Goal: Task Accomplishment & Management: Complete application form

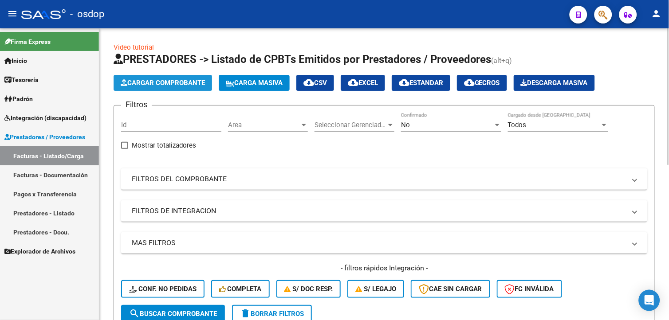
click at [148, 83] on span "Cargar Comprobante" at bounding box center [163, 83] width 84 height 8
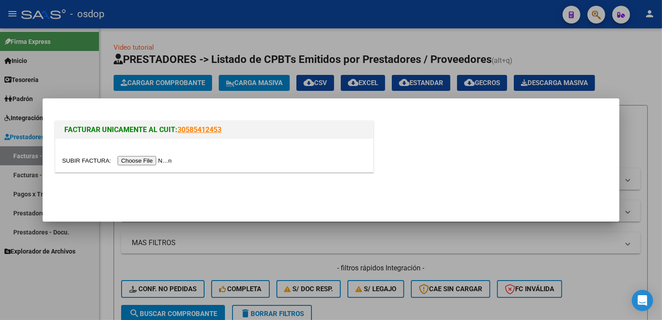
click at [143, 158] on input "file" at bounding box center [118, 160] width 112 height 9
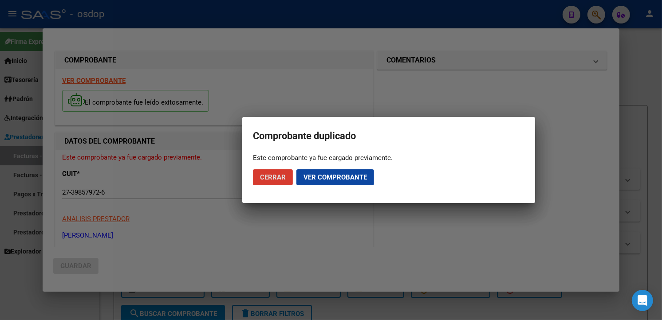
click at [320, 181] on button "Ver comprobante" at bounding box center [335, 177] width 78 height 16
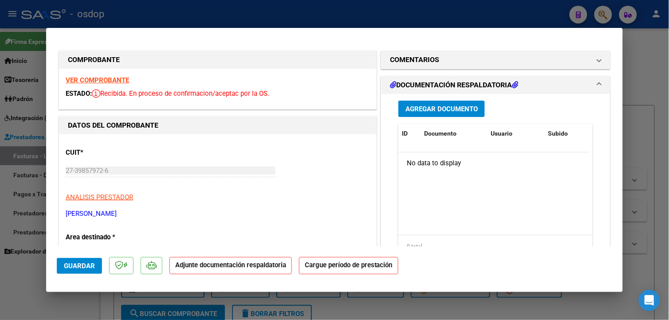
type input "$ 0,00"
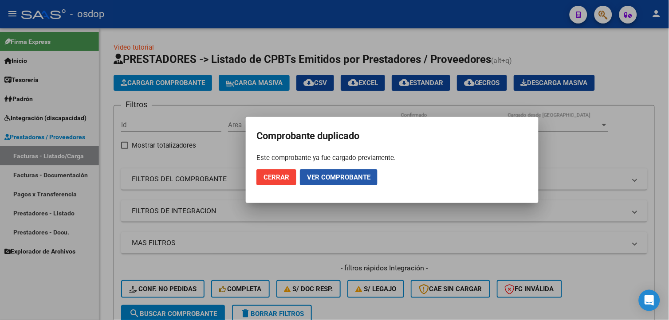
click at [319, 181] on button "Ver comprobante" at bounding box center [339, 177] width 78 height 16
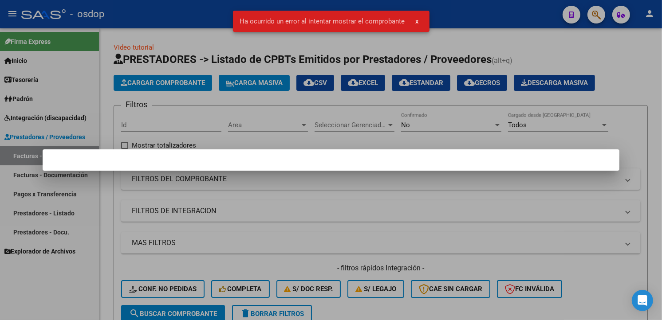
click at [419, 20] on button "x" at bounding box center [417, 21] width 17 height 16
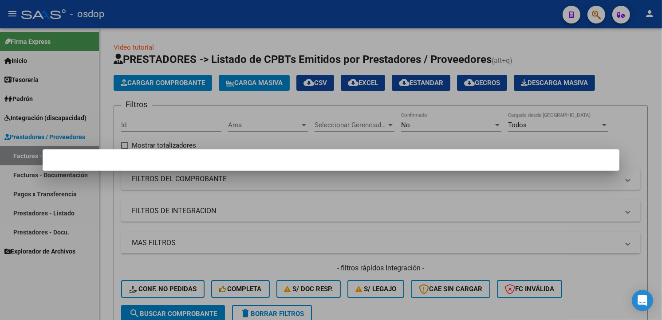
click at [641, 134] on div at bounding box center [331, 160] width 662 height 320
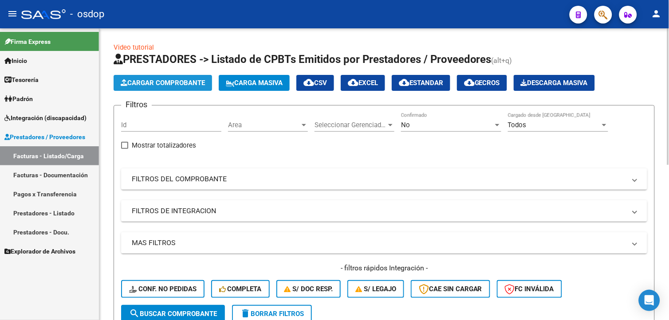
click at [184, 88] on button "Cargar Comprobante" at bounding box center [163, 83] width 99 height 16
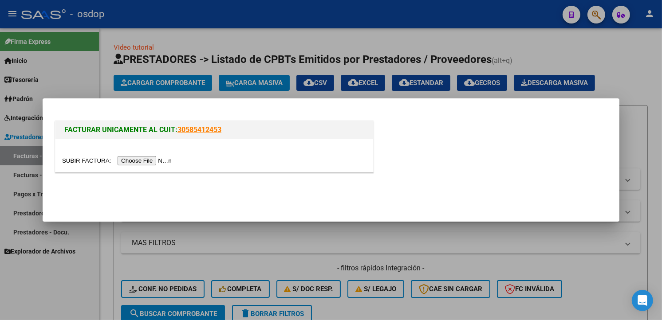
click at [152, 162] on input "file" at bounding box center [118, 160] width 112 height 9
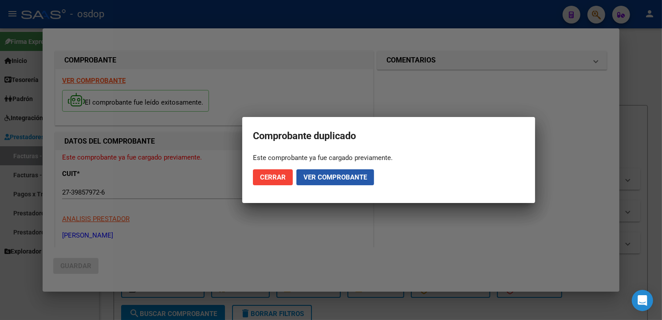
click at [339, 178] on span "Ver comprobante" at bounding box center [334, 177] width 63 height 8
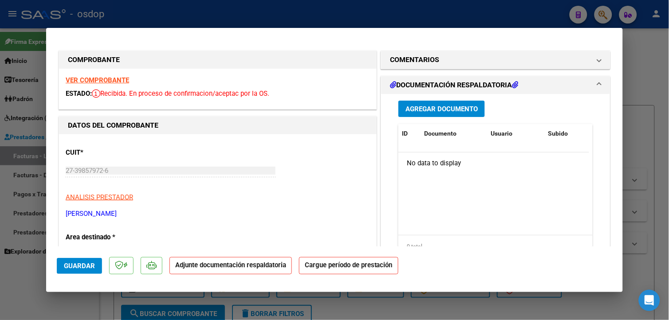
click at [106, 83] on strong "VER COMPROBANTE" at bounding box center [97, 80] width 63 height 8
click at [472, 81] on h1 "DOCUMENTACIÓN RESPALDATORIA" at bounding box center [454, 85] width 129 height 11
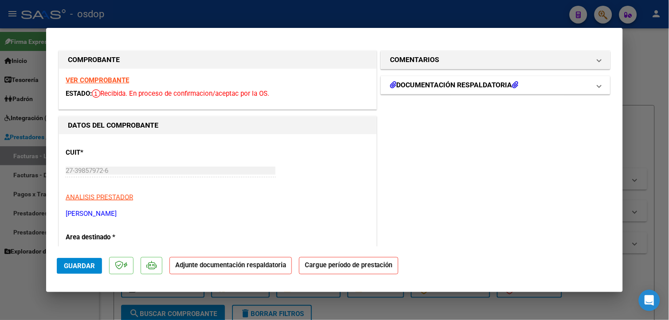
click at [472, 81] on h1 "DOCUMENTACIÓN RESPALDATORIA" at bounding box center [454, 85] width 129 height 11
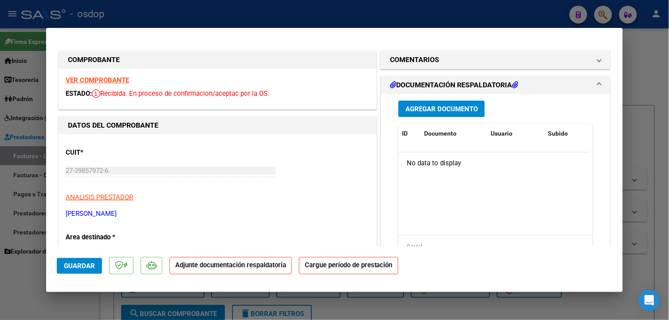
click at [118, 81] on strong "VER COMPROBANTE" at bounding box center [97, 80] width 63 height 8
type input "$ 0,00"
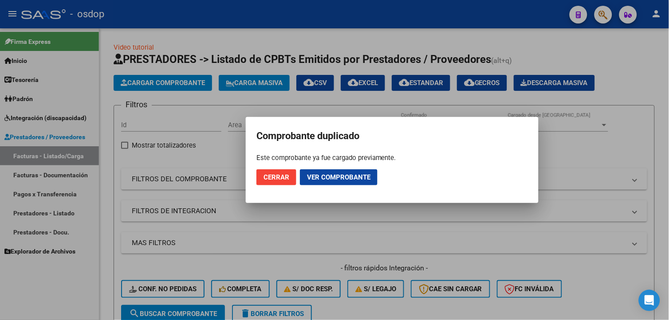
click at [265, 180] on span "Cerrar" at bounding box center [277, 177] width 26 height 8
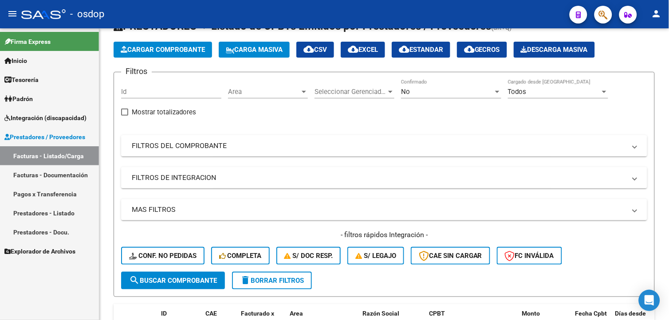
scroll to position [49, 0]
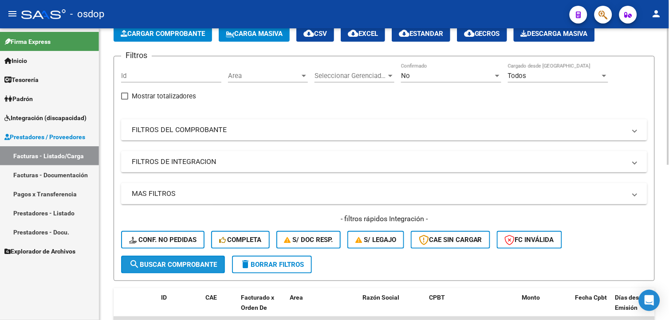
click at [203, 264] on span "search Buscar Comprobante" at bounding box center [173, 265] width 88 height 8
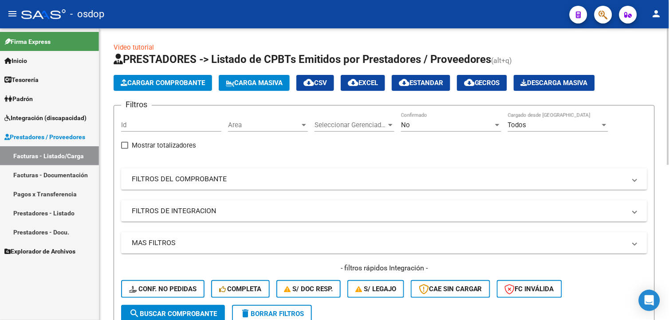
click at [247, 182] on mat-panel-title "FILTROS DEL COMPROBANTE" at bounding box center [379, 179] width 494 height 10
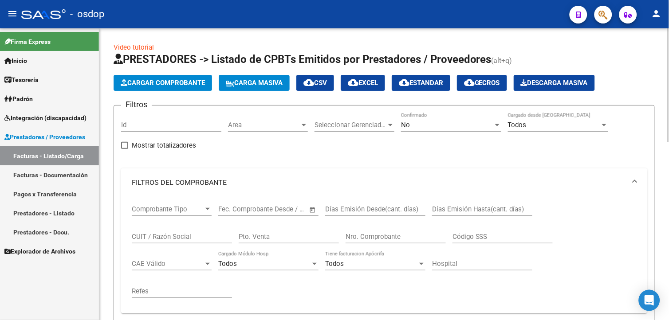
click at [194, 233] on input "CUIT / Razón Social" at bounding box center [182, 237] width 100 height 8
paste input "27-39857972-6"
click at [143, 237] on input "27-39857972-6" at bounding box center [182, 237] width 100 height 8
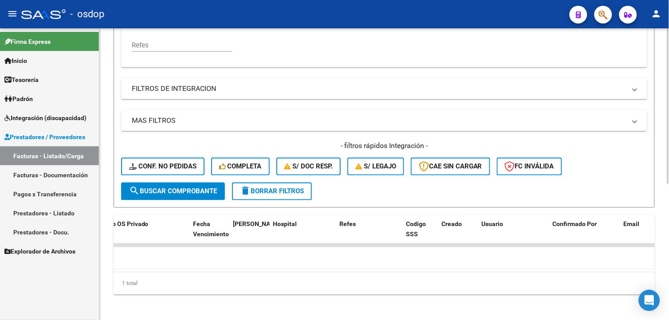
scroll to position [0, 1724]
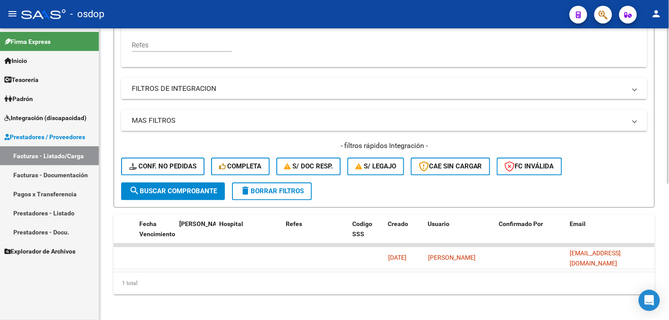
type input "27398579726"
drag, startPoint x: 231, startPoint y: 277, endPoint x: 651, endPoint y: 291, distance: 420.4
click at [651, 291] on div "Open Intercom Messenger" at bounding box center [650, 301] width 24 height 24
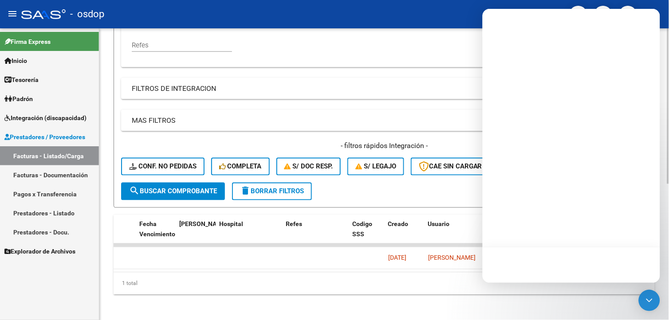
drag, startPoint x: 651, startPoint y: 291, endPoint x: 602, endPoint y: 293, distance: 48.8
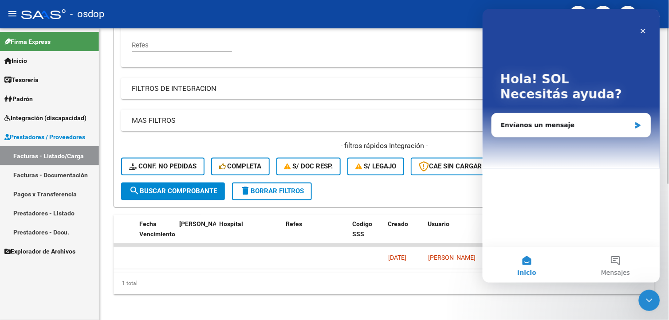
scroll to position [0, 0]
click at [360, 289] on div "1 total" at bounding box center [384, 284] width 541 height 22
click at [645, 33] on icon "Cerrar" at bounding box center [642, 30] width 7 height 7
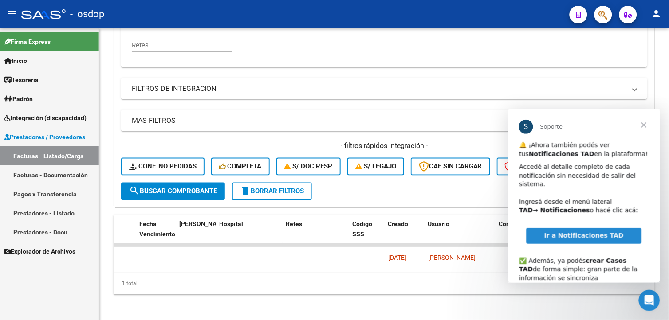
click at [645, 120] on span "Cerrar" at bounding box center [644, 125] width 32 height 32
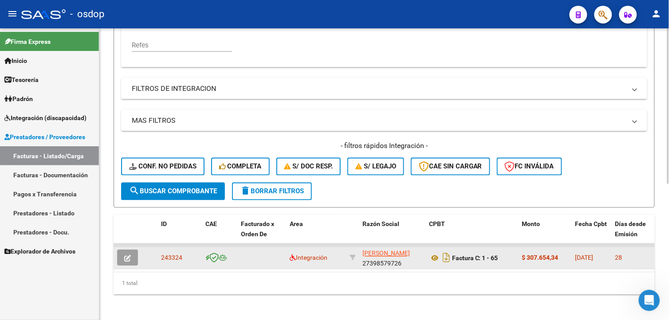
drag, startPoint x: 158, startPoint y: 257, endPoint x: 185, endPoint y: 259, distance: 27.5
click at [185, 259] on datatable-body-cell "243324" at bounding box center [180, 259] width 44 height 22
drag, startPoint x: 185, startPoint y: 259, endPoint x: 173, endPoint y: 258, distance: 12.0
copy span "243324"
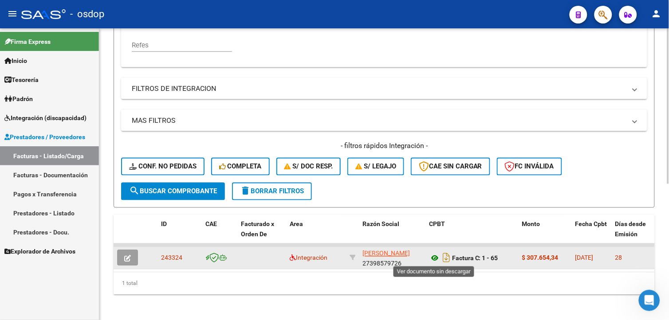
click at [436, 257] on icon at bounding box center [435, 258] width 12 height 11
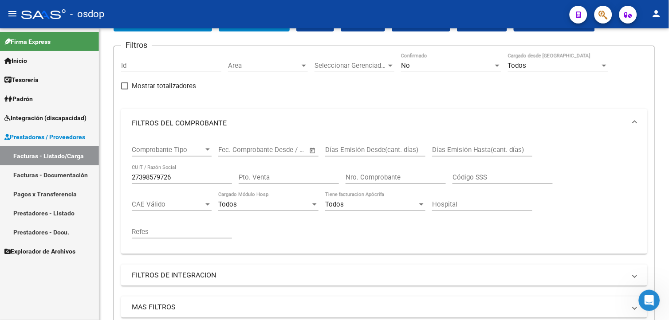
scroll to position [9, 0]
